Goal: Information Seeking & Learning: Stay updated

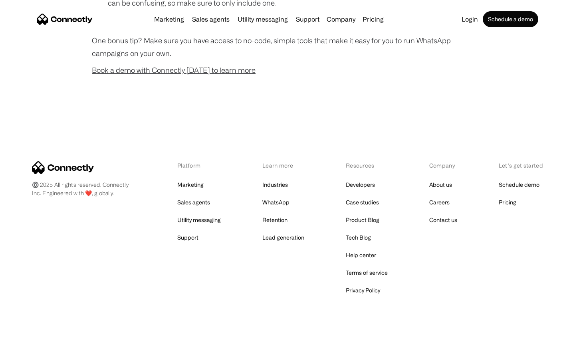
scroll to position [791, 0]
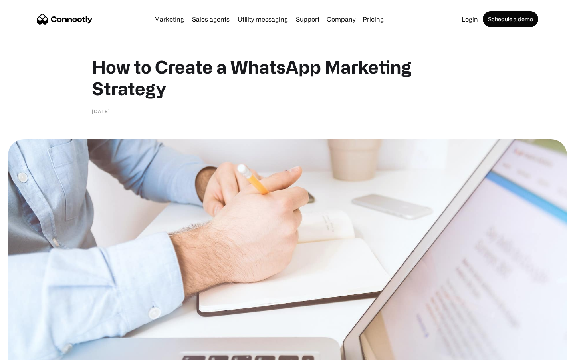
scroll to position [2164, 0]
